Goal: Information Seeking & Learning: Learn about a topic

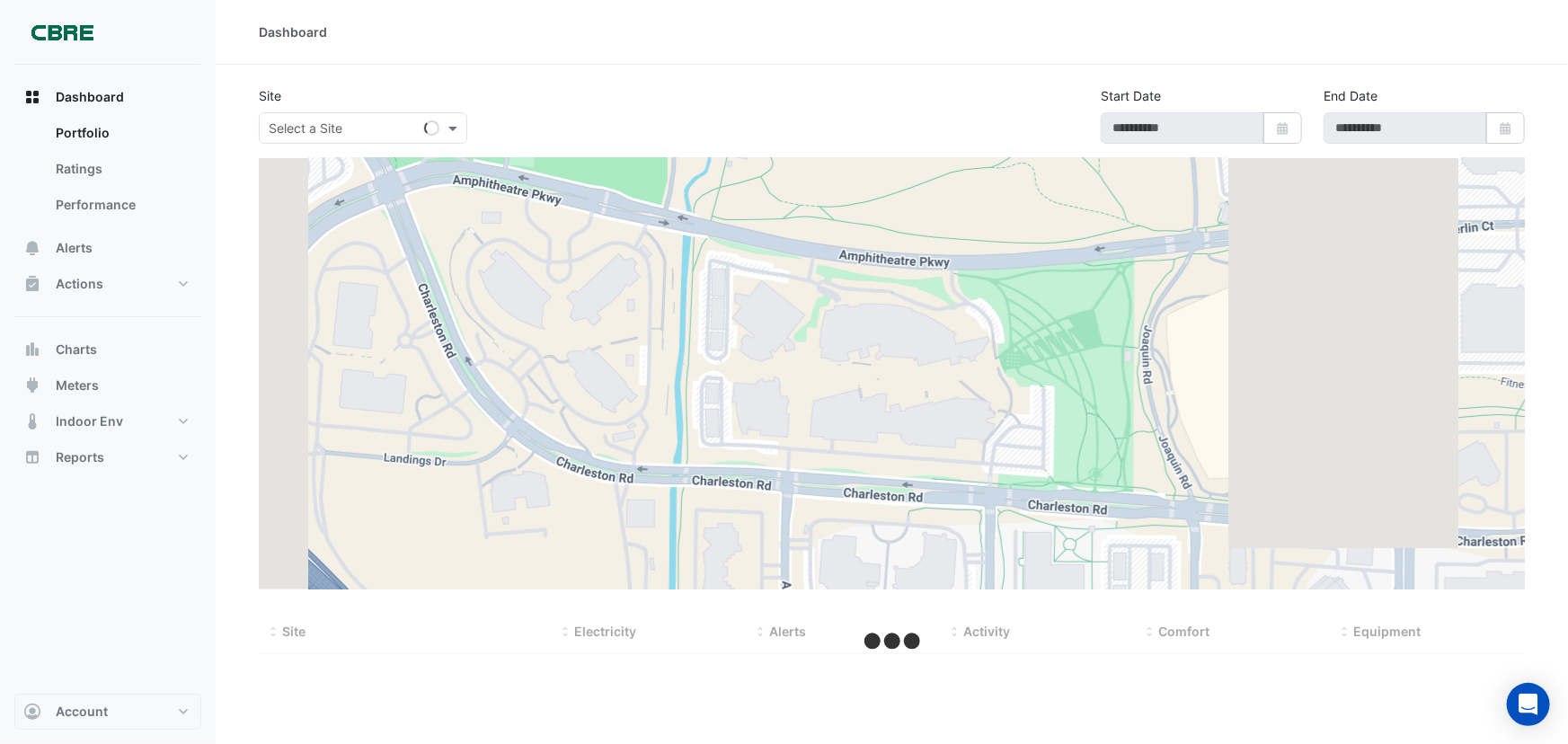
type input "**********"
select select "***"
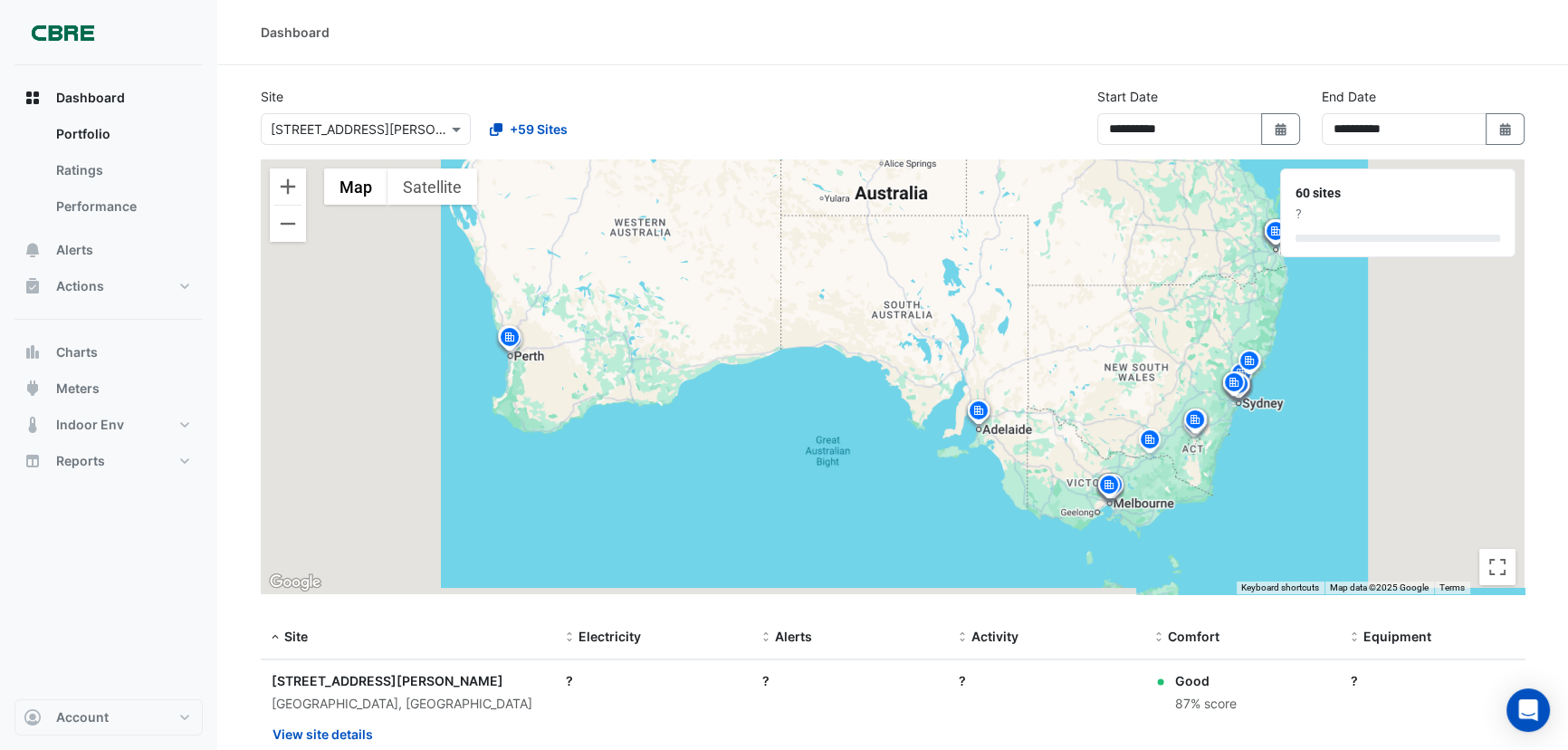
click at [401, 124] on input "text" at bounding box center [347, 130] width 154 height 19
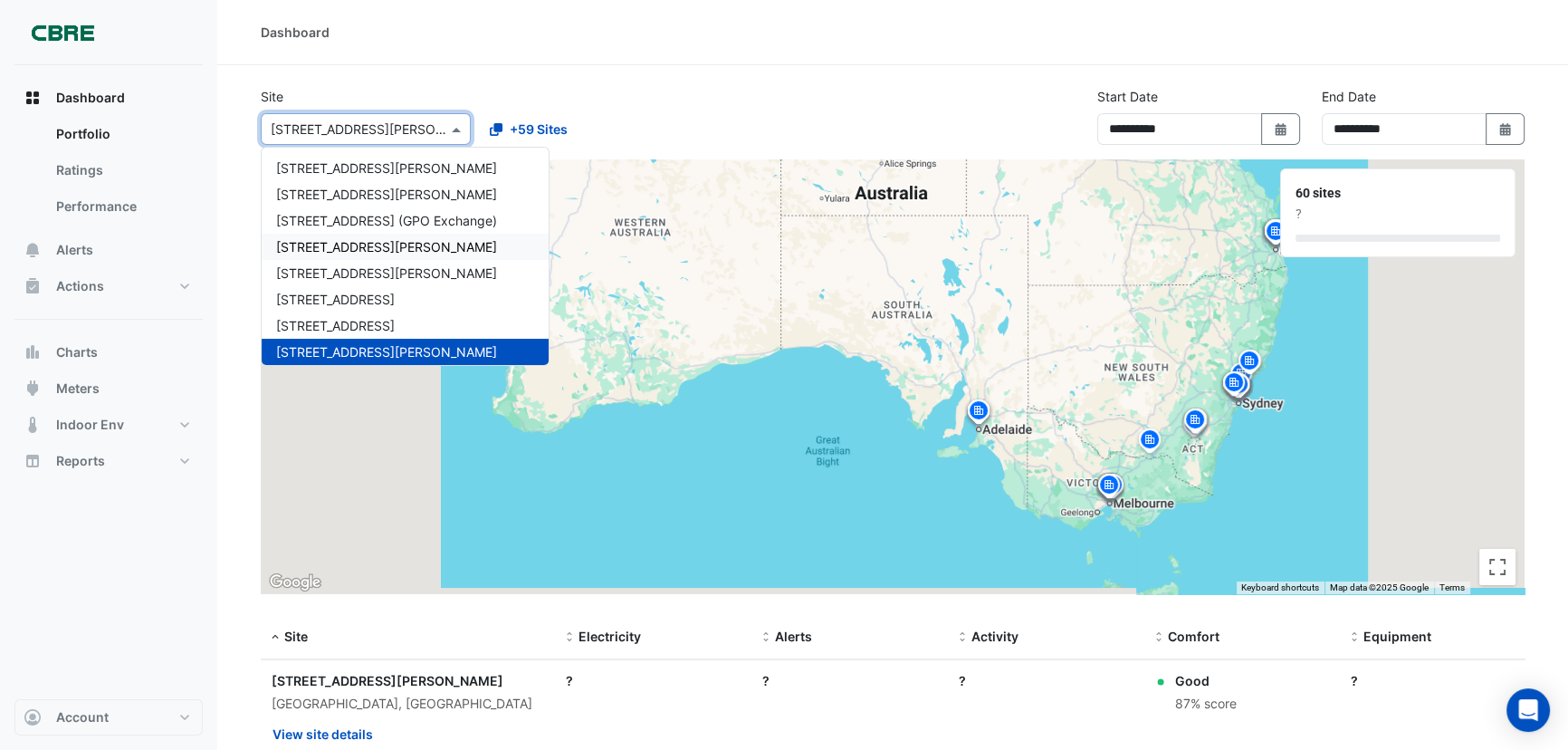
click at [326, 250] on span "[STREET_ADDRESS][PERSON_NAME]" at bounding box center [387, 246] width 221 height 15
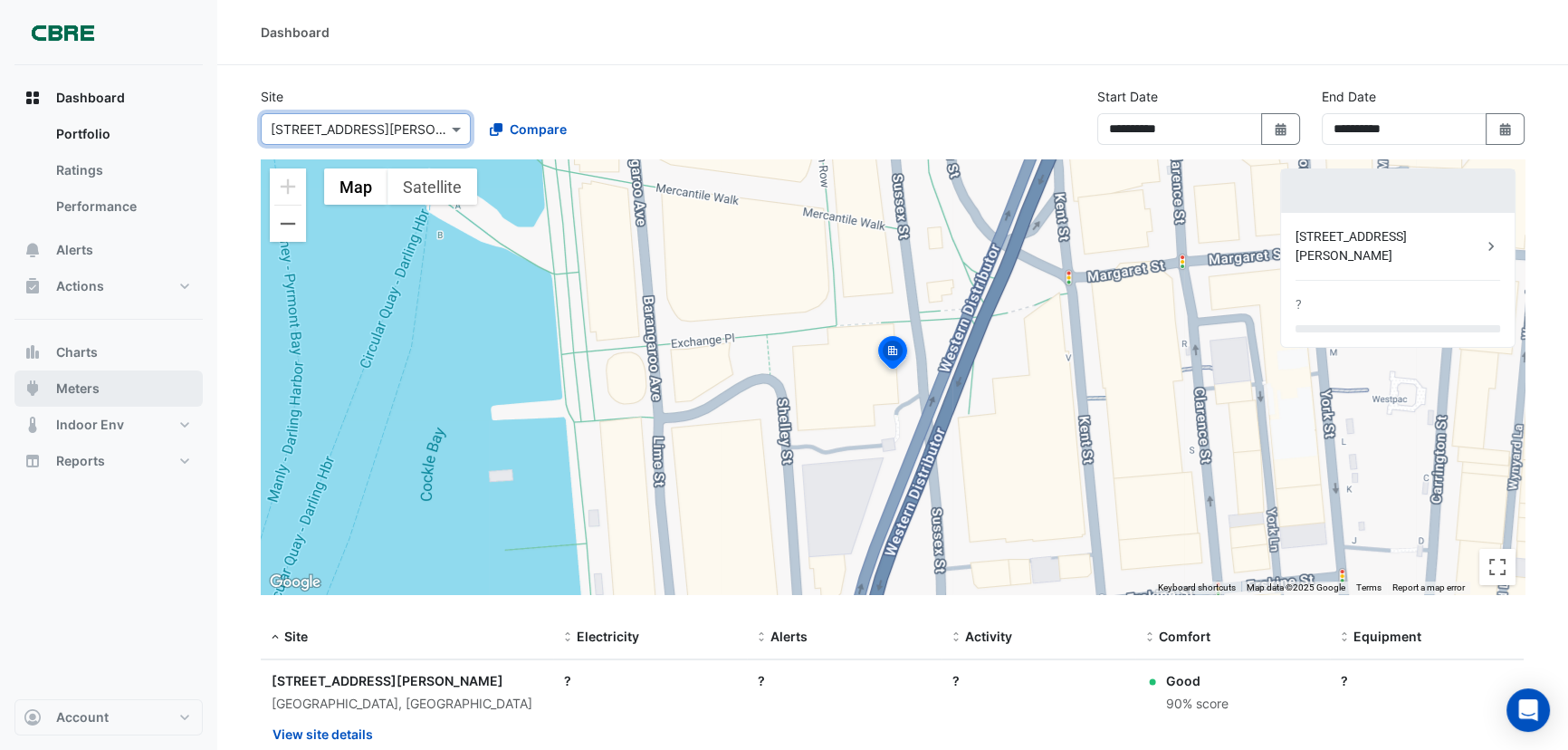
click at [104, 390] on button "Meters" at bounding box center [109, 389] width 189 height 37
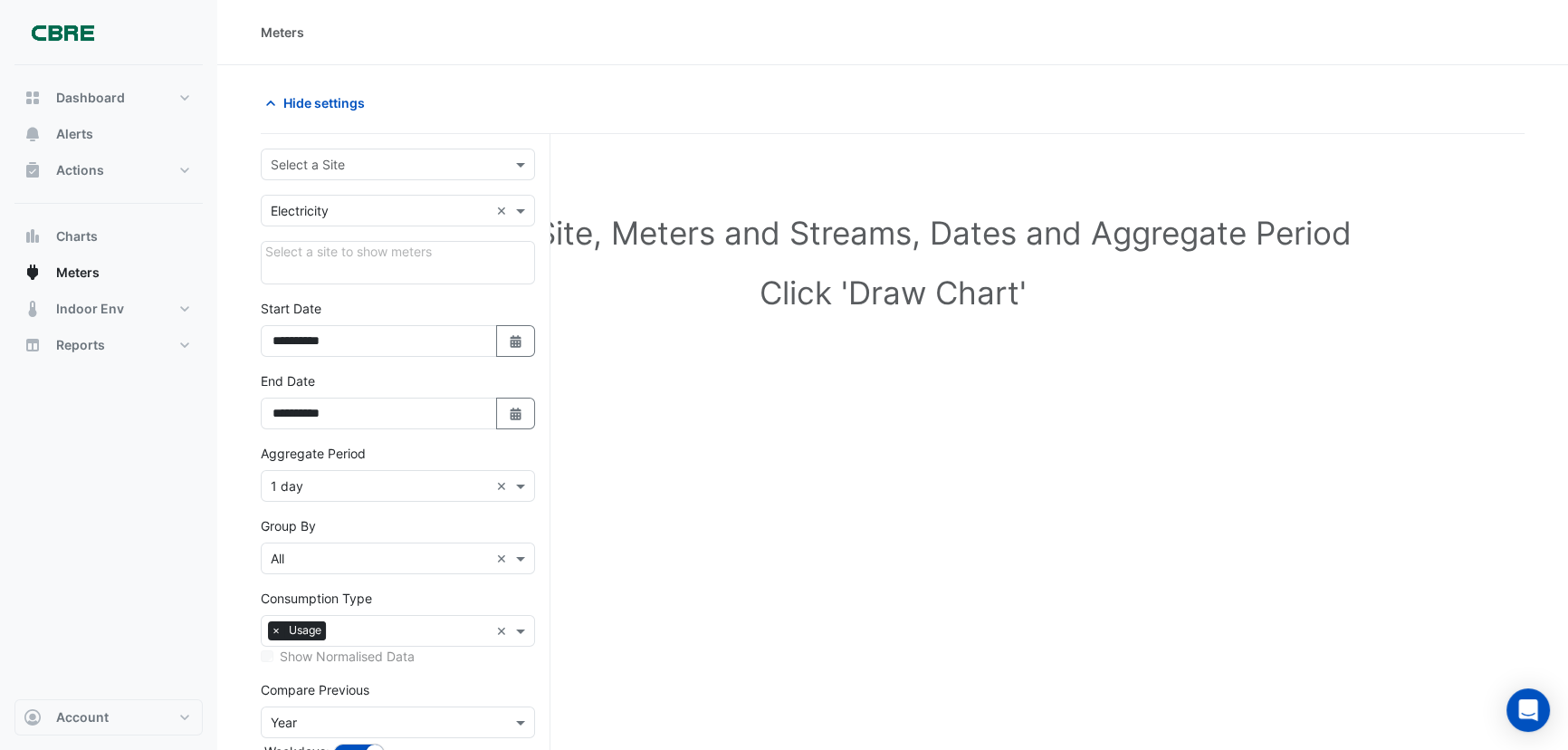
click at [493, 166] on div at bounding box center [398, 165] width 272 height 21
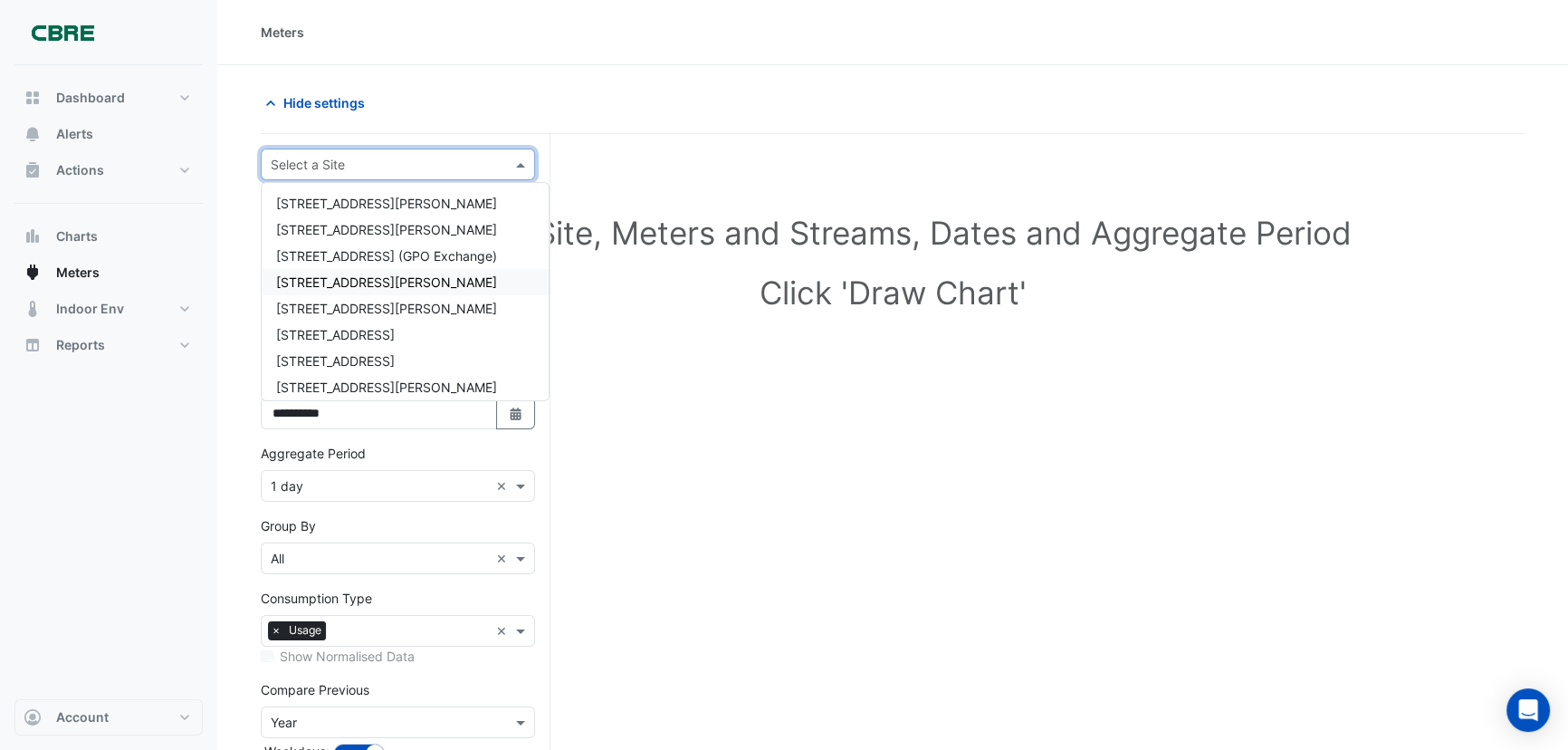
click at [348, 287] on span "[STREET_ADDRESS][PERSON_NAME]" at bounding box center [387, 282] width 221 height 15
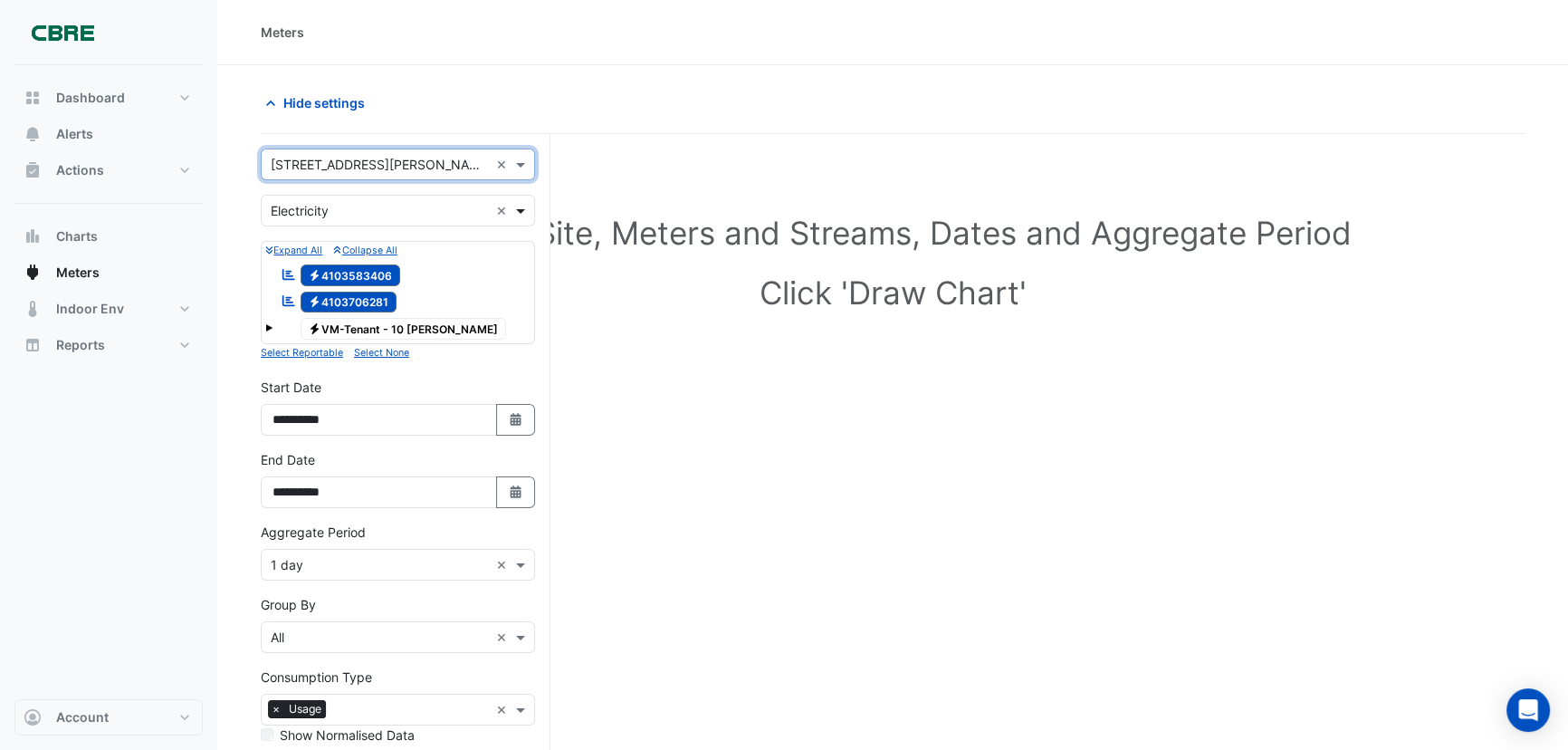
click at [522, 216] on span at bounding box center [524, 211] width 23 height 19
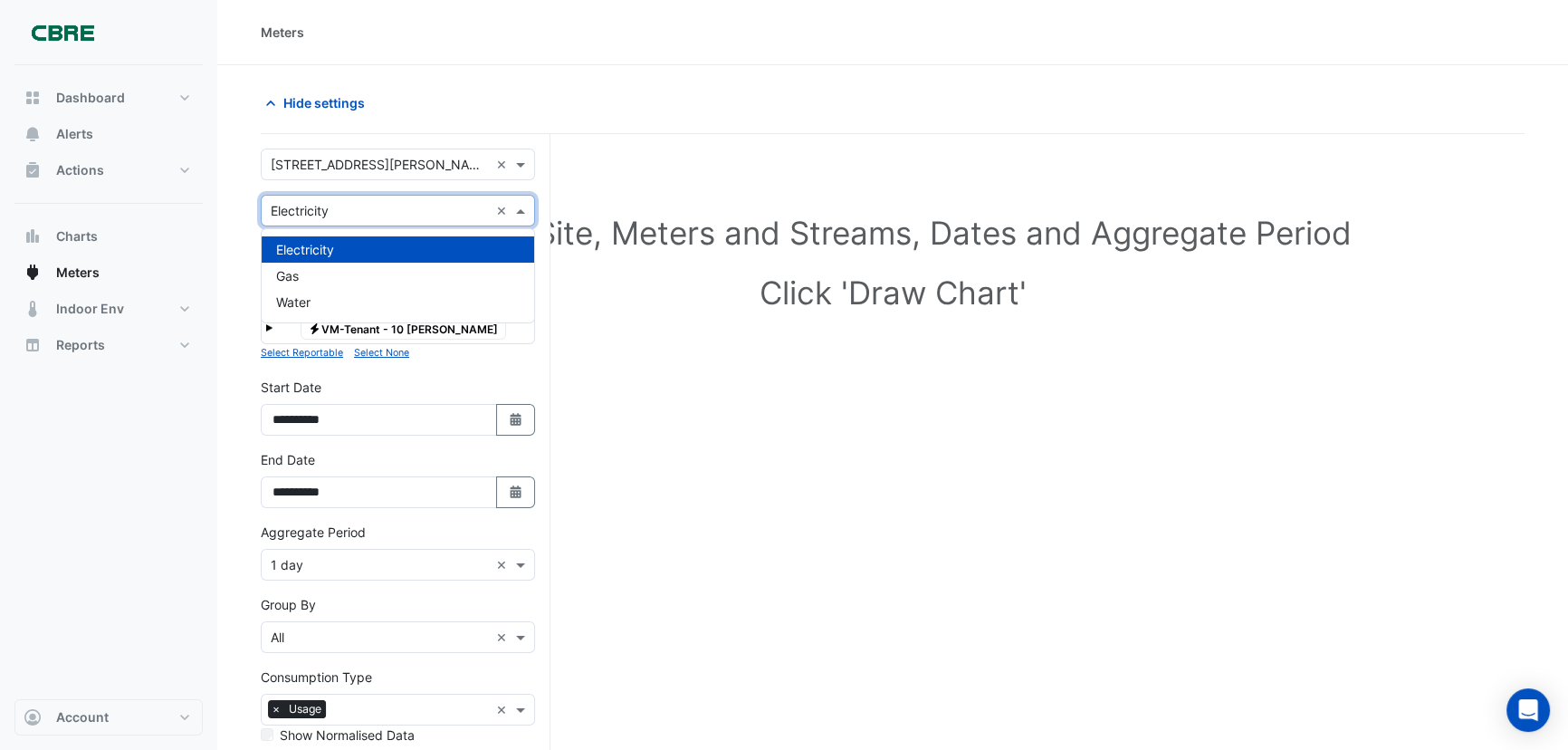
click at [404, 241] on div "Electricity" at bounding box center [398, 249] width 272 height 26
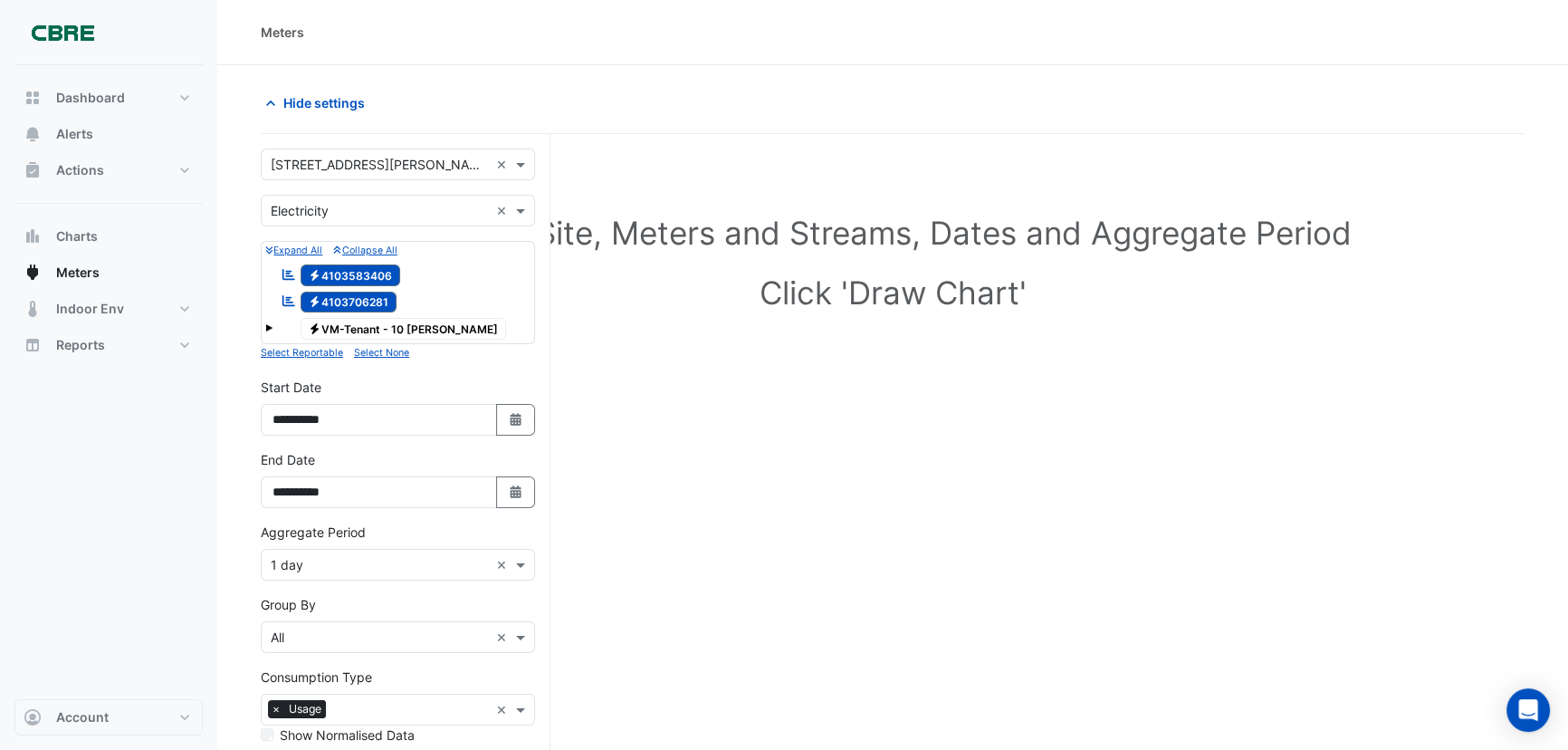
click at [268, 326] on span at bounding box center [270, 328] width 8 height 8
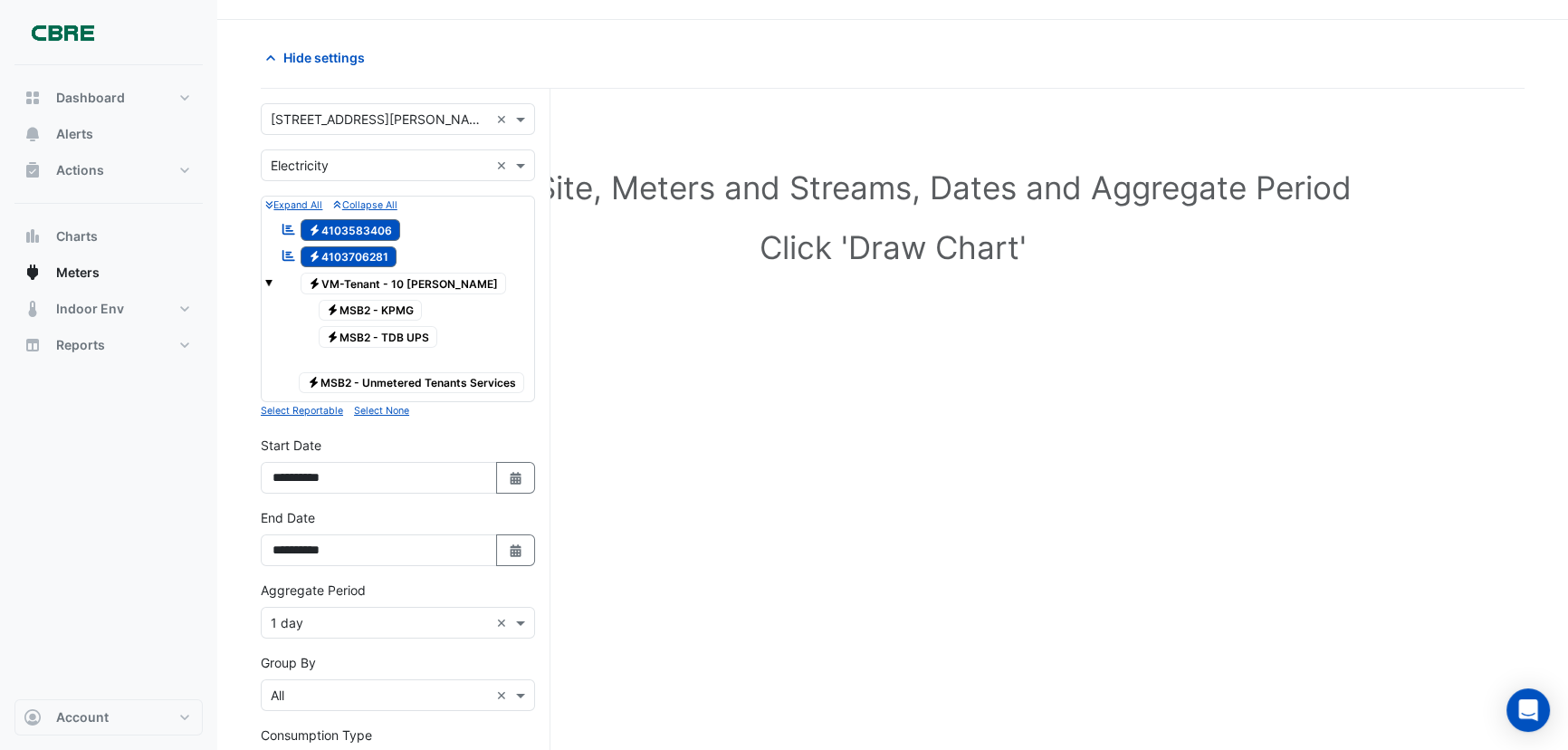
scroll to position [82, 0]
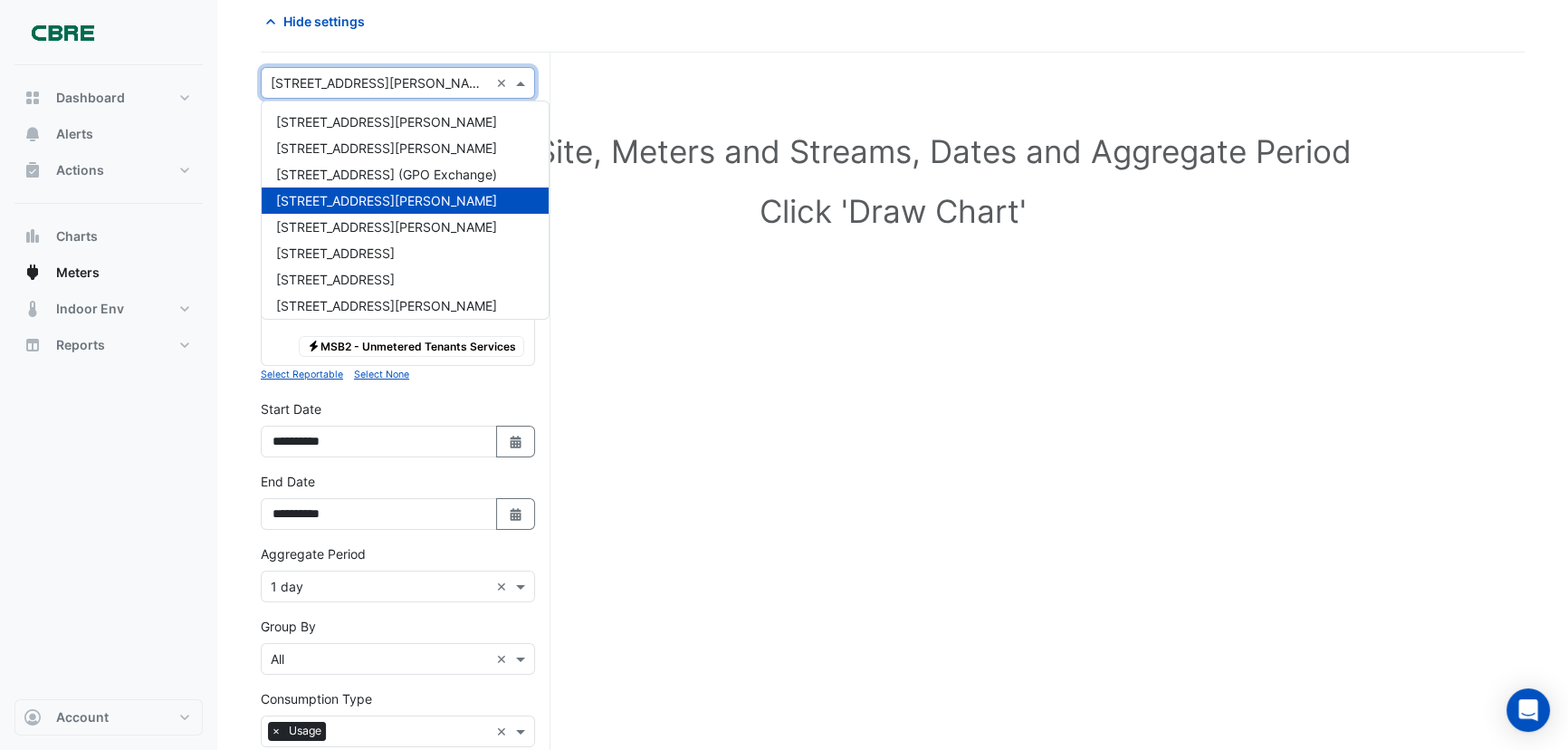
click at [526, 84] on span at bounding box center [524, 83] width 23 height 19
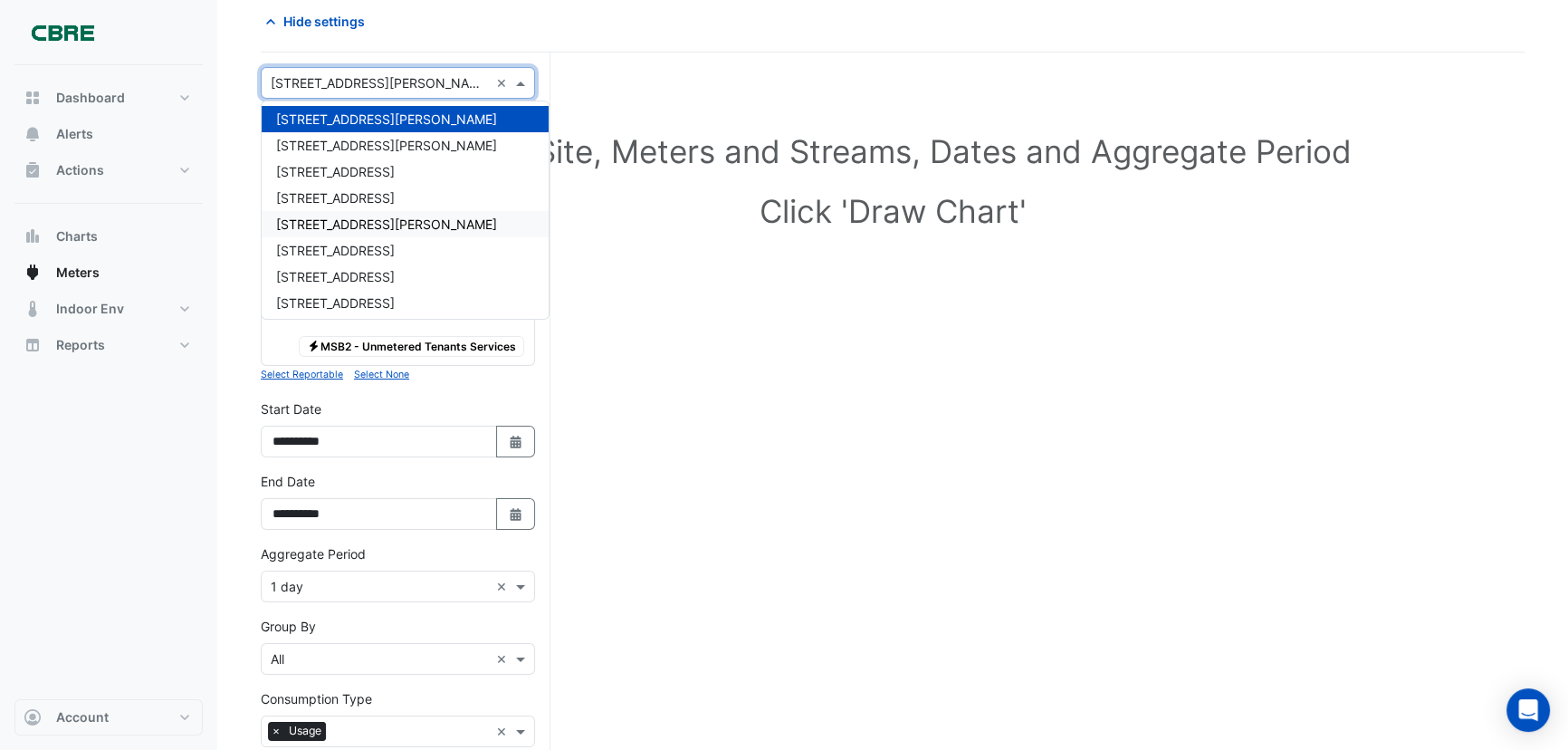
click at [329, 219] on span "[STREET_ADDRESS][PERSON_NAME]" at bounding box center [387, 224] width 221 height 15
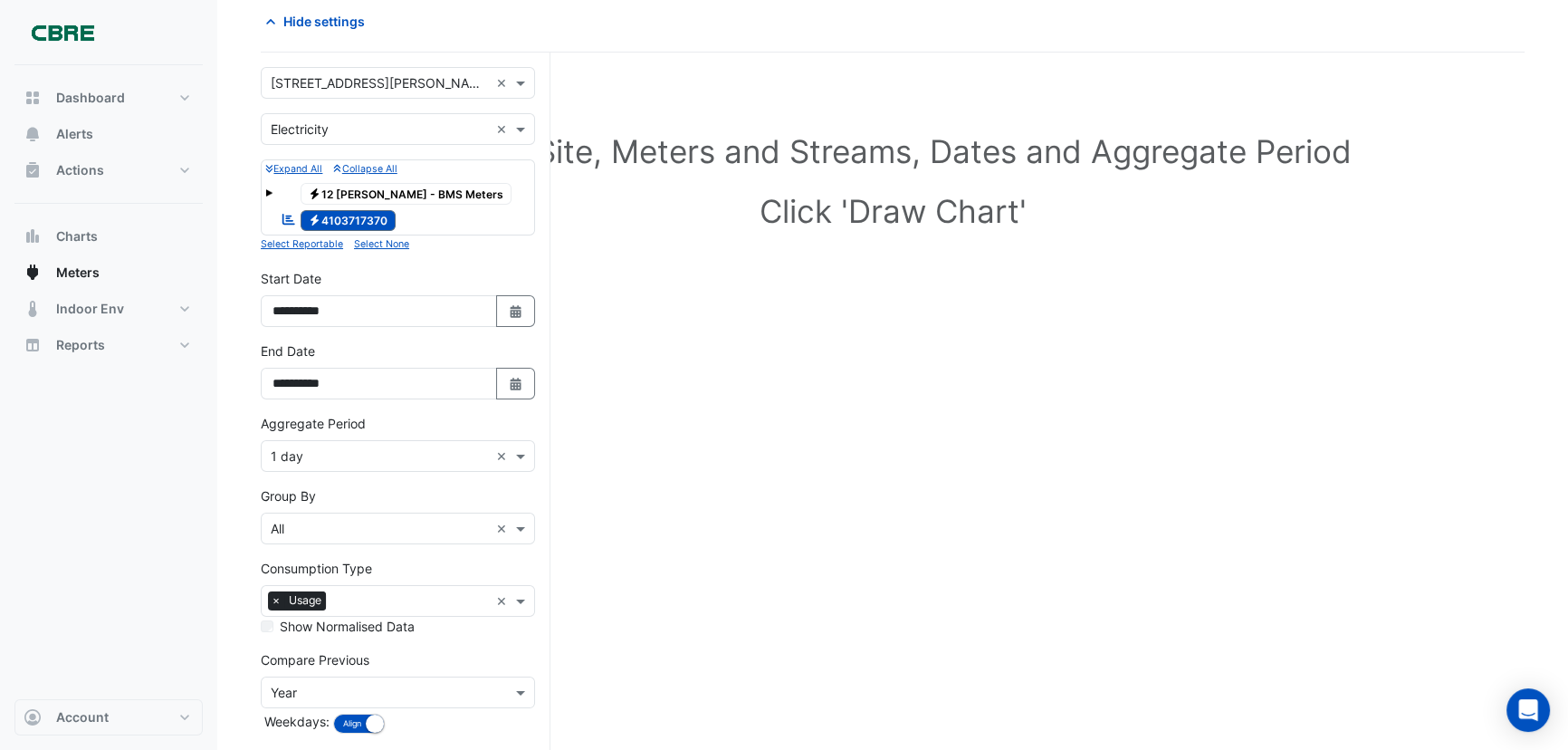
click at [267, 190] on span at bounding box center [270, 194] width 8 height 8
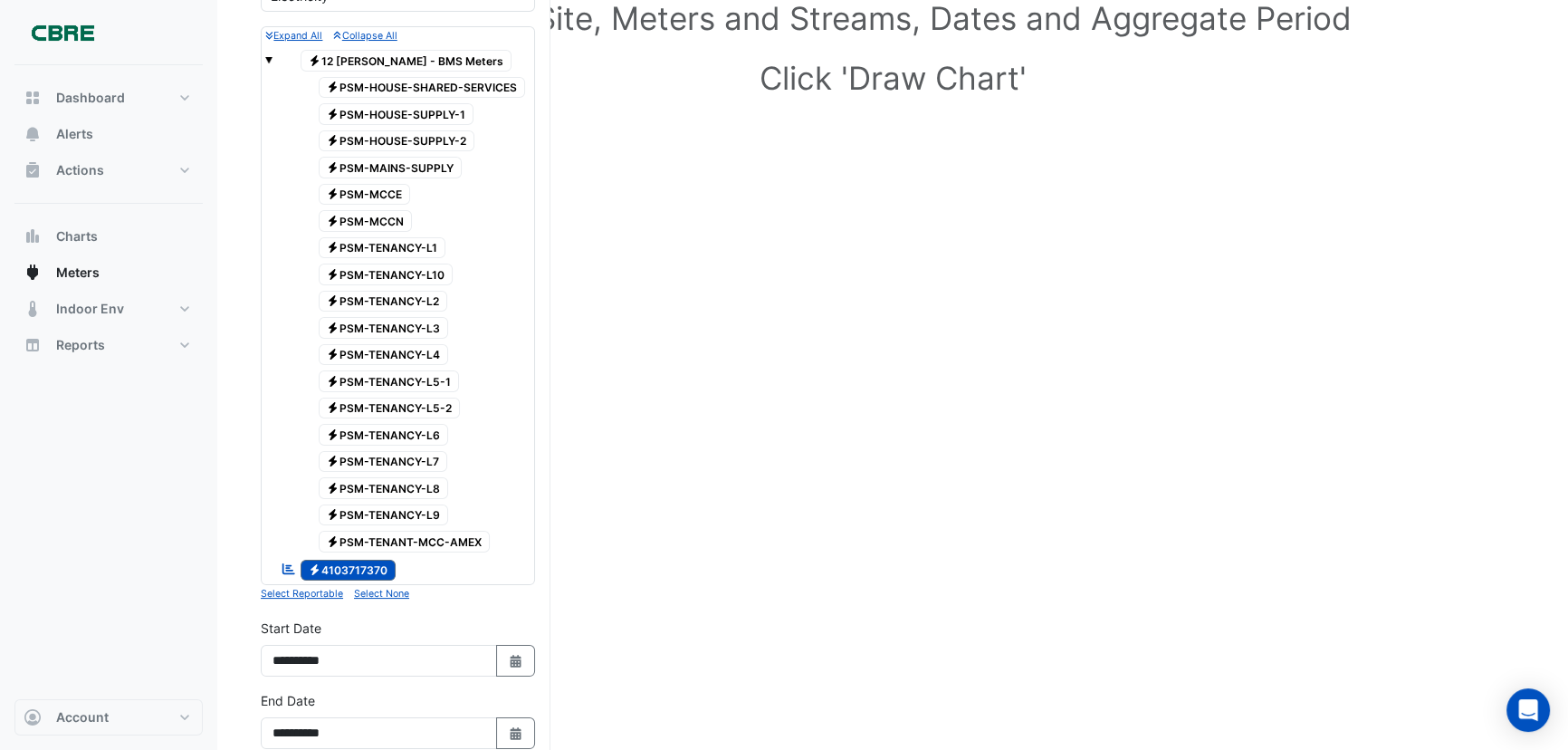
scroll to position [246, 0]
